Goal: Task Accomplishment & Management: Use online tool/utility

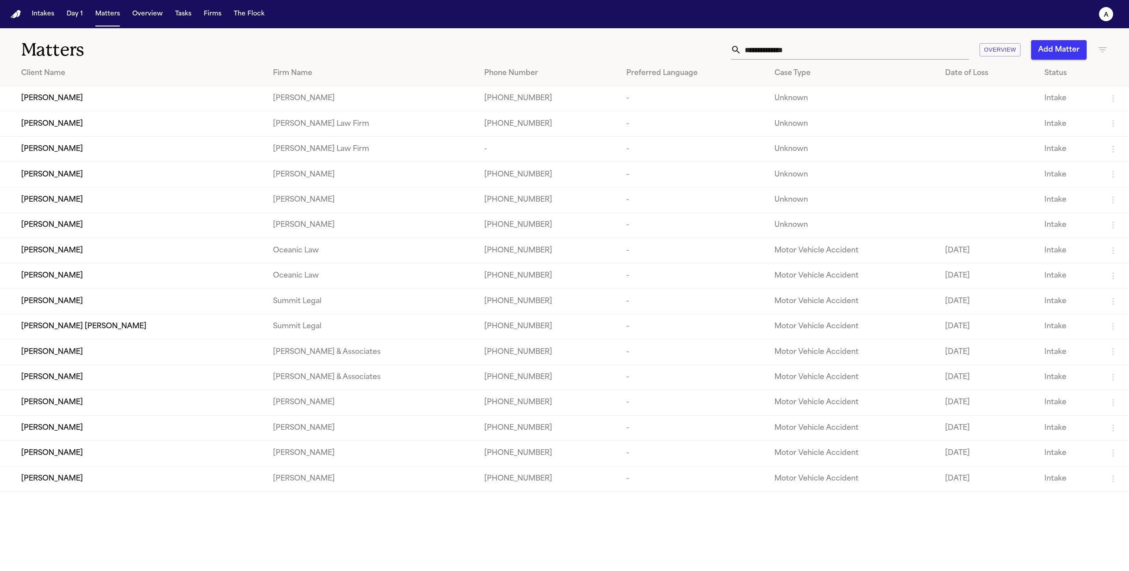
click at [138, 99] on div "[PERSON_NAME]" at bounding box center [140, 98] width 238 height 11
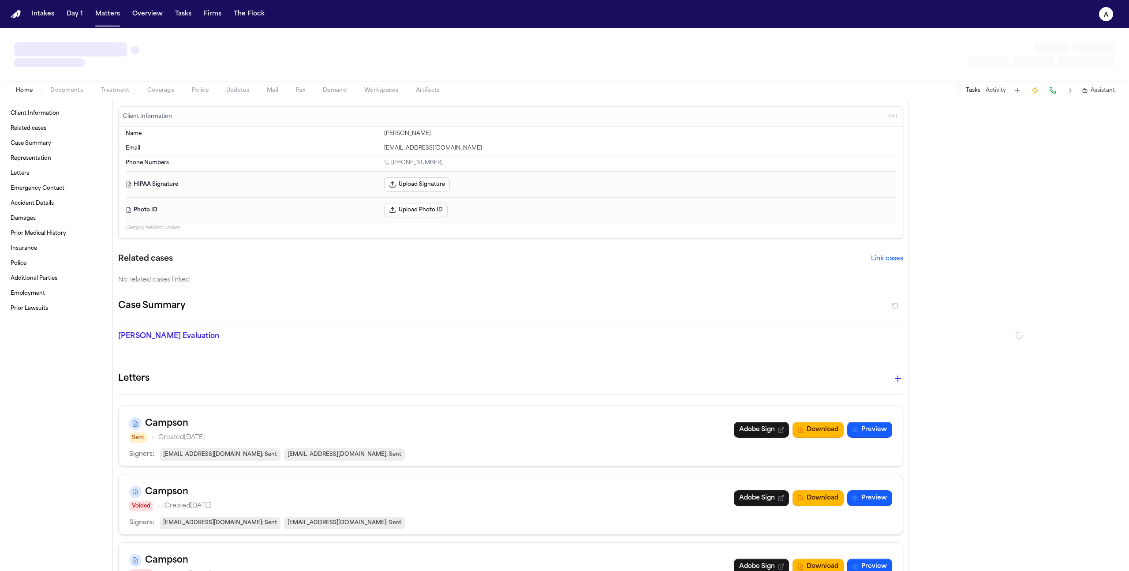
click at [123, 97] on div "Home Documents Treatment Coverage Police Updates Mail Fax Demand Workspaces Art…" at bounding box center [564, 90] width 1129 height 18
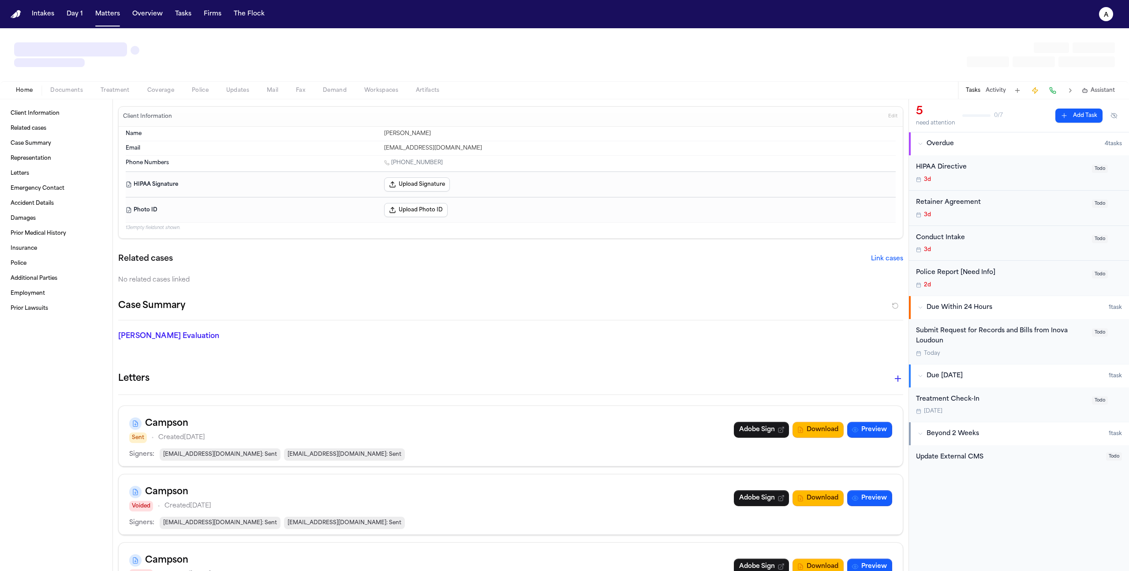
click at [121, 94] on span "Treatment" at bounding box center [115, 90] width 29 height 7
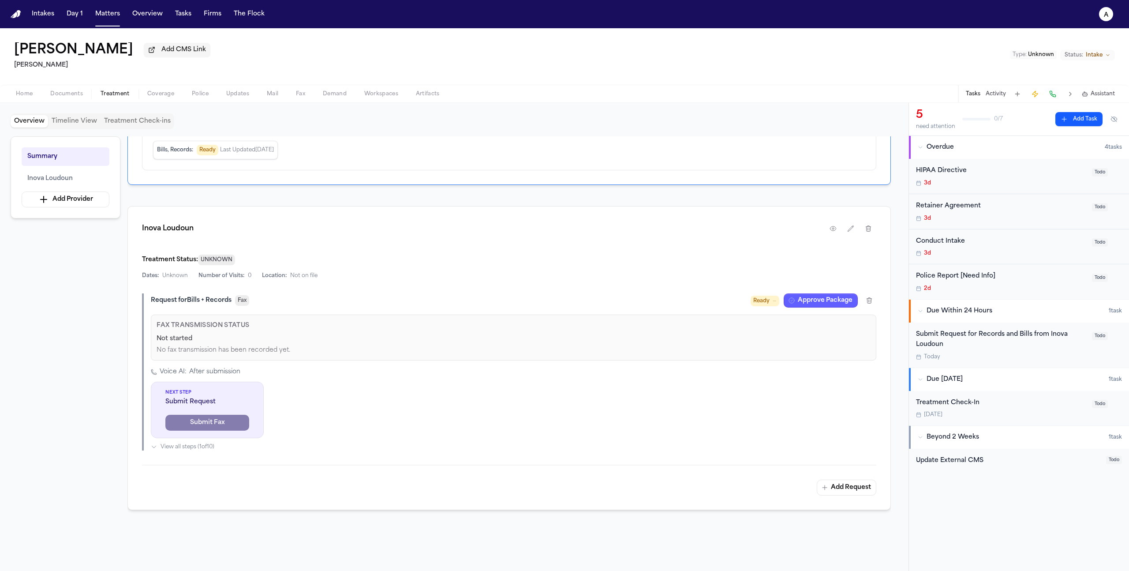
scroll to position [158, 0]
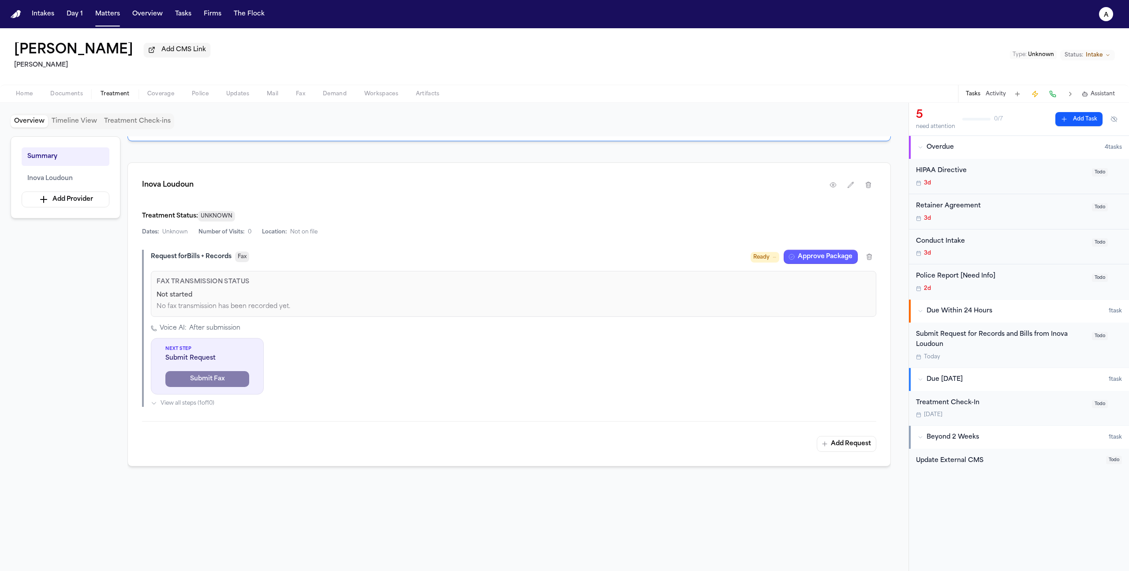
click at [657, 260] on span "Ready" at bounding box center [761, 257] width 16 height 9
click at [657, 258] on div "Ready Jump to status Ready to Submit Current Request Submitted Request Received…" at bounding box center [813, 257] width 126 height 14
click at [657, 258] on button "Approve Package" at bounding box center [821, 257] width 74 height 14
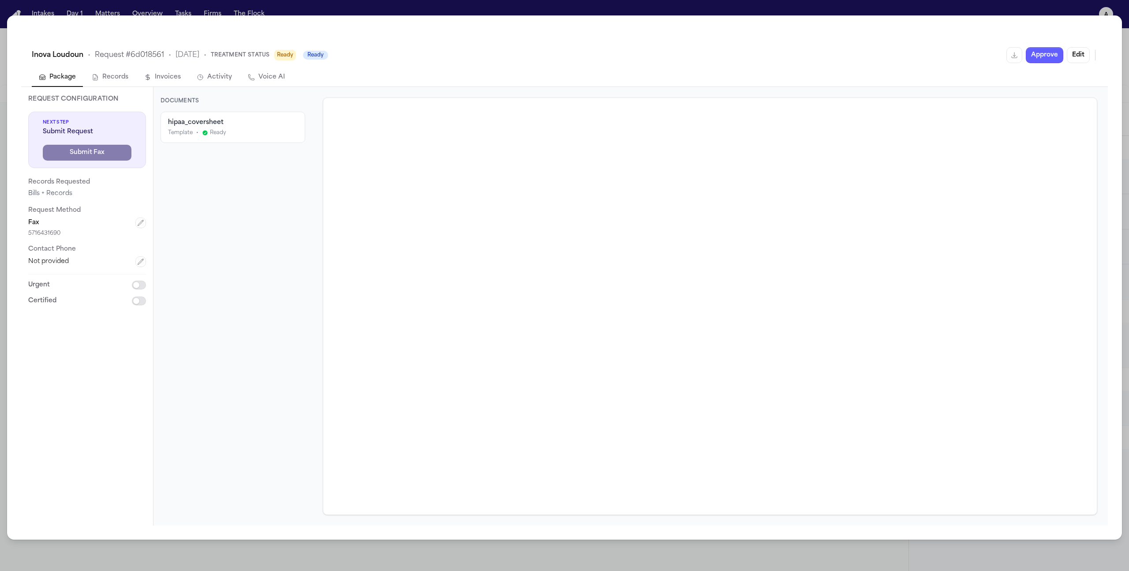
click at [231, 136] on div "Template • Ready" at bounding box center [233, 132] width 130 height 7
click at [657, 58] on button "Edit" at bounding box center [1078, 55] width 23 height 16
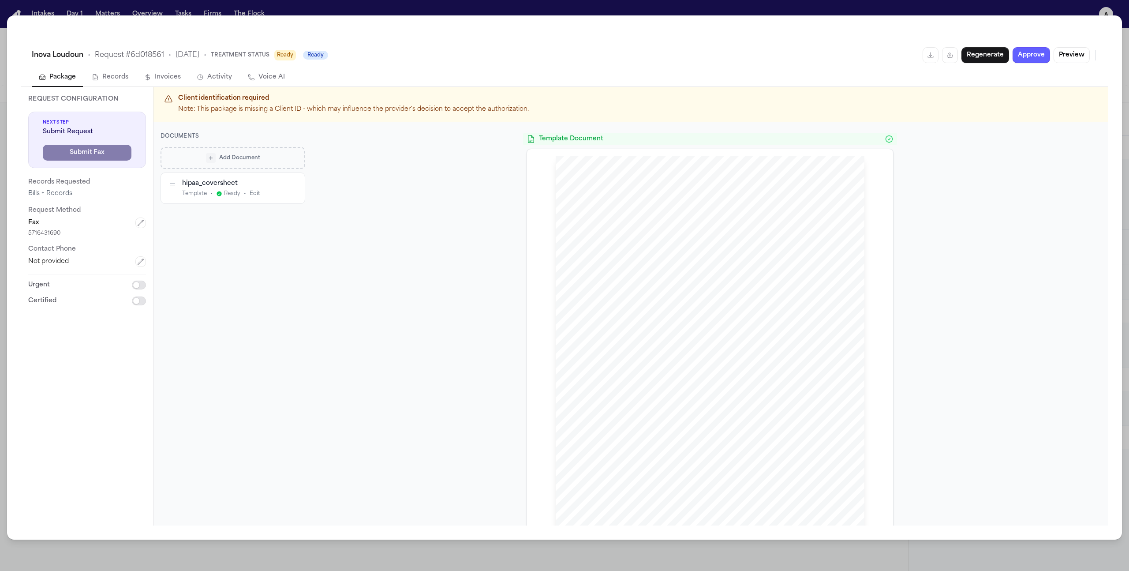
click at [229, 163] on button "Add Document" at bounding box center [232, 157] width 145 height 22
click at [270, 177] on p "HIPAA Template" at bounding box center [237, 178] width 93 height 9
click at [183, 149] on span "Back" at bounding box center [177, 152] width 15 height 9
click at [259, 228] on p "From this matter" at bounding box center [237, 226] width 93 height 7
click at [176, 148] on span "Back" at bounding box center [177, 152] width 15 height 9
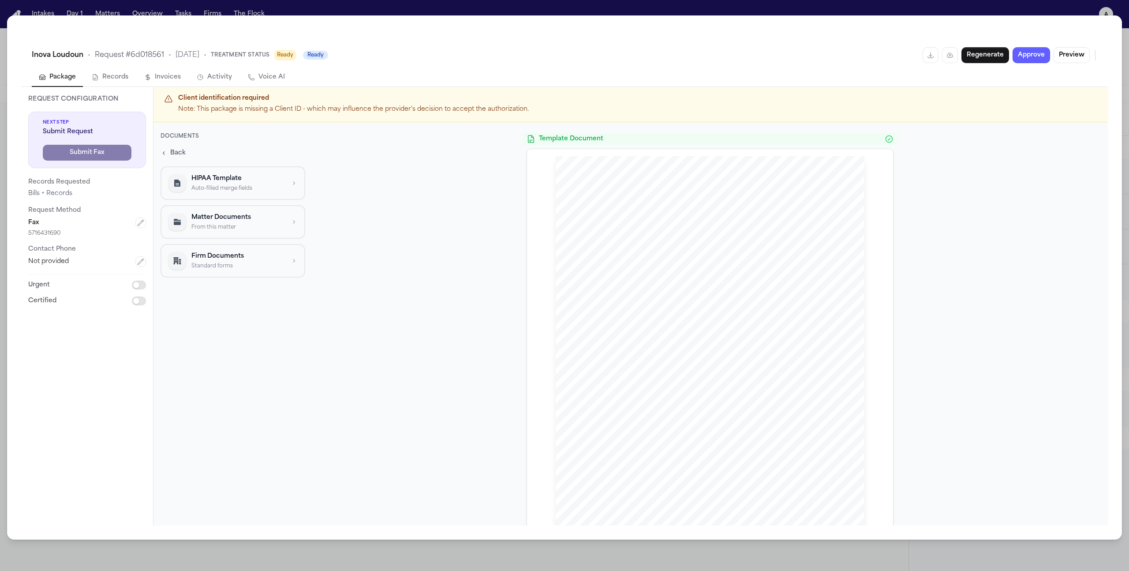
click at [252, 265] on p "Standard forms" at bounding box center [237, 265] width 93 height 7
click at [182, 152] on span "Back" at bounding box center [177, 152] width 15 height 9
click at [207, 172] on button "HIPAA Template Auto-filled merge fields" at bounding box center [232, 183] width 145 height 34
click at [183, 148] on span "Back" at bounding box center [177, 152] width 15 height 9
